Goal: Information Seeking & Learning: Learn about a topic

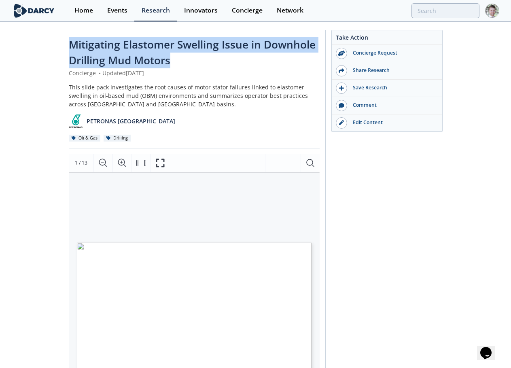
drag, startPoint x: 192, startPoint y: 62, endPoint x: 42, endPoint y: 46, distance: 151.4
click at [42, 46] on div "Mitigating Elastomer Swelling Issue in Downhole Drilling Mud Motors Concierge •…" at bounding box center [255, 325] width 511 height 604
copy span "Mitigating Elastomer Swelling Issue in Downhole Drilling Mud Motors"
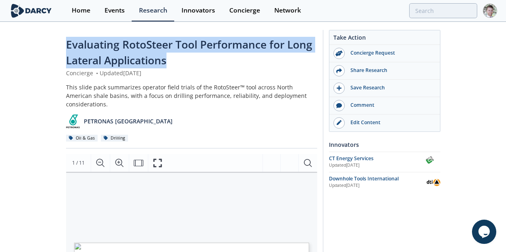
drag, startPoint x: 170, startPoint y: 57, endPoint x: 64, endPoint y: 44, distance: 107.3
copy span "Evaluating RotoSteer Tool Performance for Long Lateral Applications"
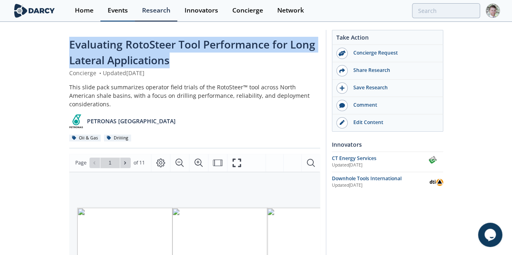
click at [117, 11] on div "Events" at bounding box center [118, 10] width 20 height 6
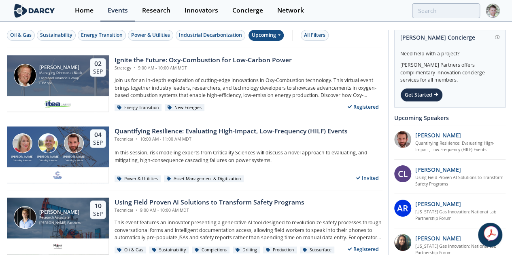
click at [272, 35] on div "Upcoming" at bounding box center [266, 35] width 35 height 11
click at [261, 61] on div "Past" at bounding box center [275, 61] width 50 height 13
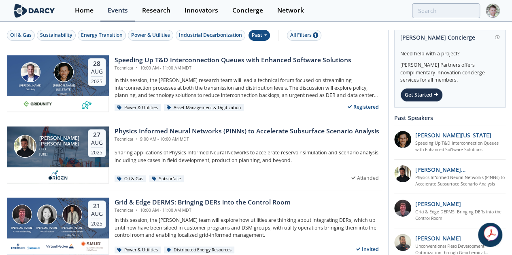
click at [133, 130] on div "Physics Informed Neural Networks (PINNs) to Accelerate Subsurface Scenario Anal…" at bounding box center [247, 132] width 265 height 10
